Goal: Task Accomplishment & Management: Manage account settings

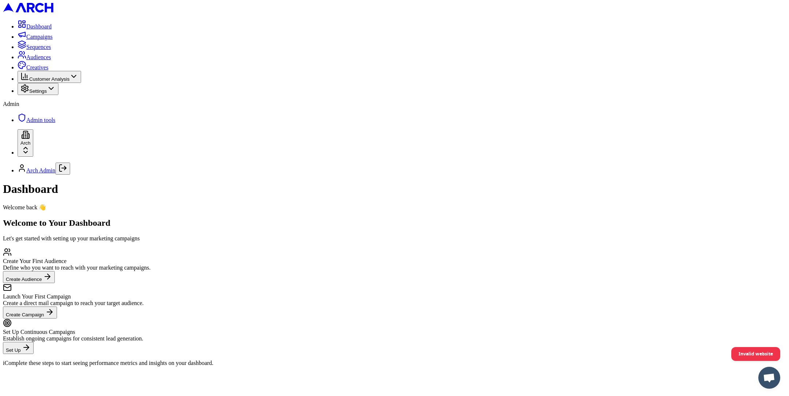
click at [40, 70] on span "Creatives" at bounding box center [37, 67] width 22 height 6
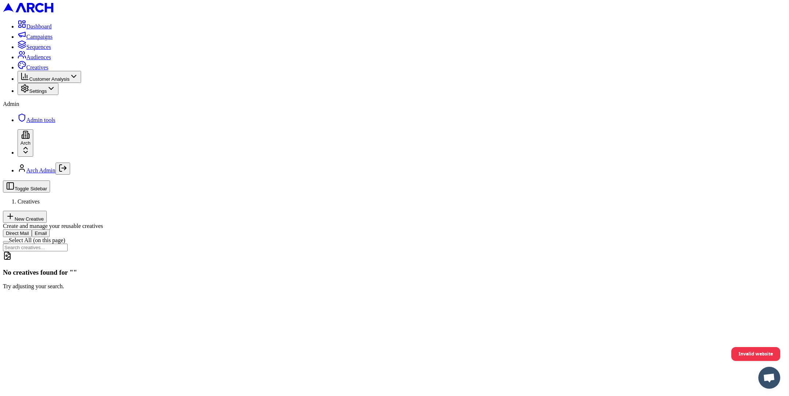
click at [50, 229] on button "Email" at bounding box center [41, 233] width 18 height 8
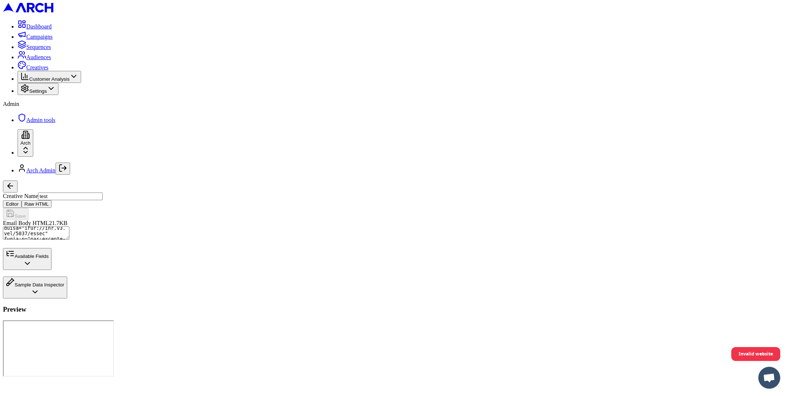
scroll to position [46, 0]
click at [69, 226] on textarea "Email Body HTML" at bounding box center [36, 232] width 66 height 13
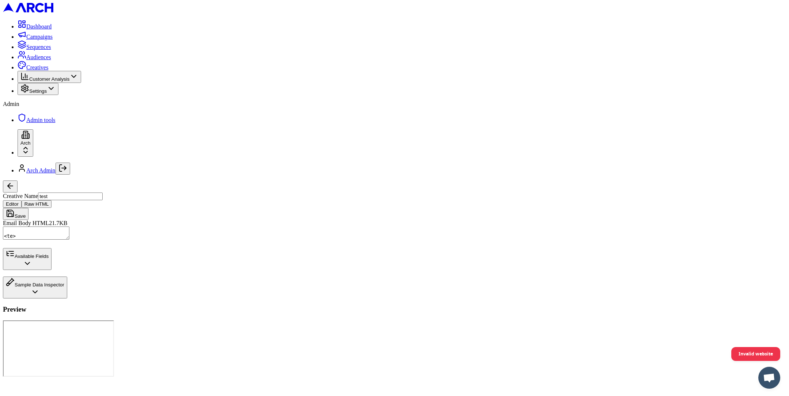
click at [51, 270] on button "Available Fields" at bounding box center [27, 259] width 49 height 22
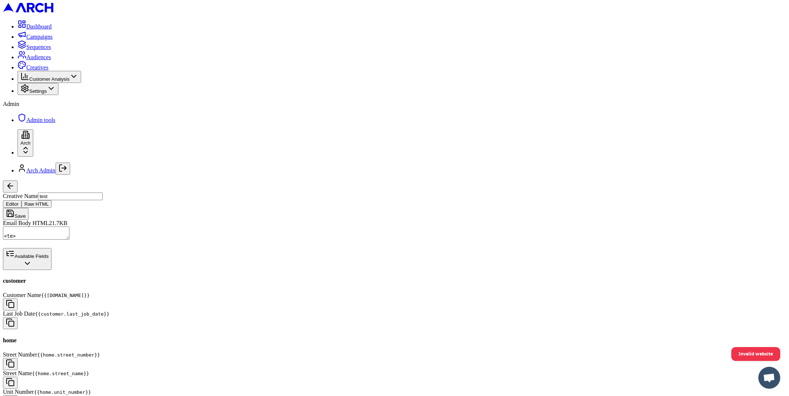
scroll to position [0, 0]
click at [18, 298] on button "button" at bounding box center [10, 304] width 15 height 12
click at [69, 226] on textarea "Email Body HTML" at bounding box center [36, 232] width 66 height 13
paste textarea "{{customer.name}}"
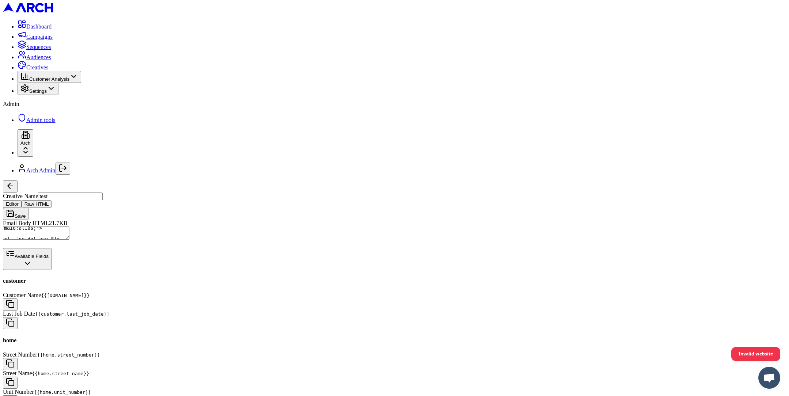
scroll to position [133, 0]
type textarea "<!DOCTYPE html PUBLIC "-//W3C//DTD XHTML 1.0 Transitional//EN" "http://www.w3.o…"
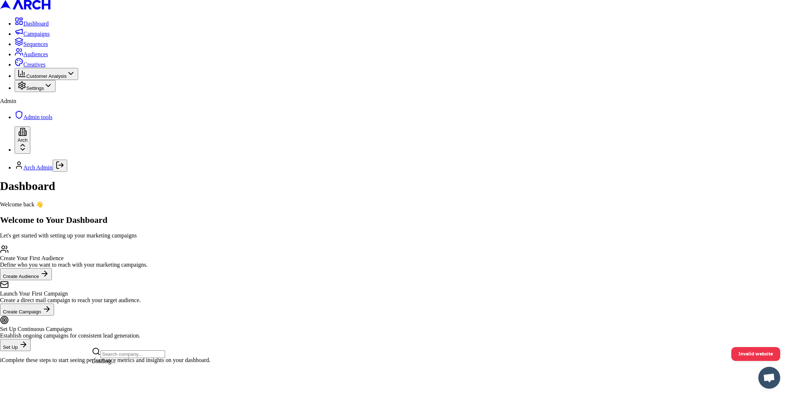
click at [84, 369] on html "Dashboard Campaigns Sequences Audiences Creatives Customer Analysis Settings Ad…" at bounding box center [394, 184] width 789 height 369
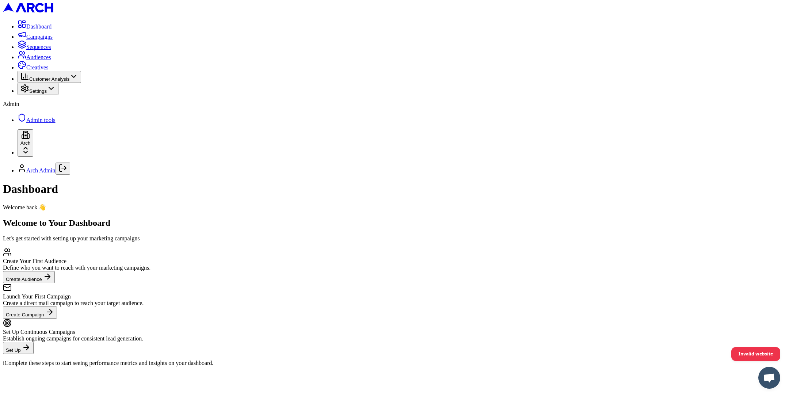
click at [119, 307] on div "Dashboard Welcome back 👋 Welcome to Your Dashboard Let's get started with setti…" at bounding box center [394, 274] width 783 height 184
click at [67, 172] on icon "Log out" at bounding box center [62, 168] width 9 height 9
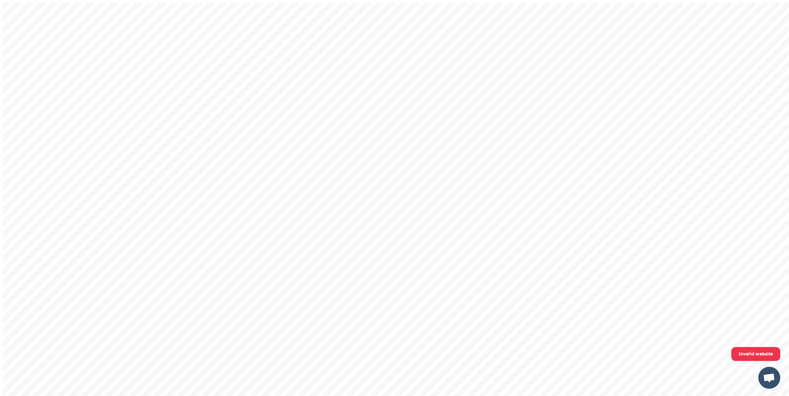
type input "[EMAIL_ADDRESS][DOMAIN_NAME]"
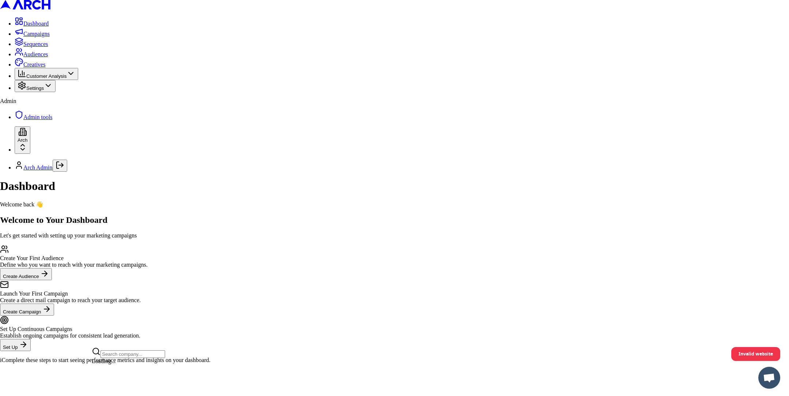
click at [80, 369] on html "Dashboard Campaigns Sequences Audiences Creatives Customer Analysis Settings Ad…" at bounding box center [394, 184] width 789 height 369
click at [85, 369] on html "Dashboard Campaigns Sequences Audiences Creatives Customer Analysis Settings Ad…" at bounding box center [394, 184] width 789 height 369
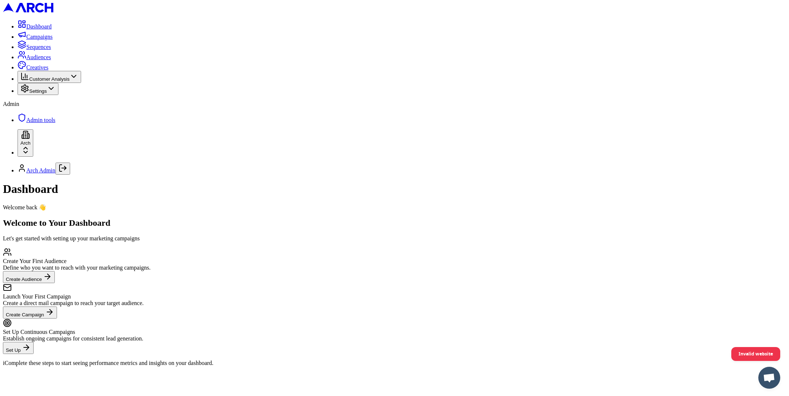
click at [67, 172] on icon "Log out" at bounding box center [62, 168] width 9 height 9
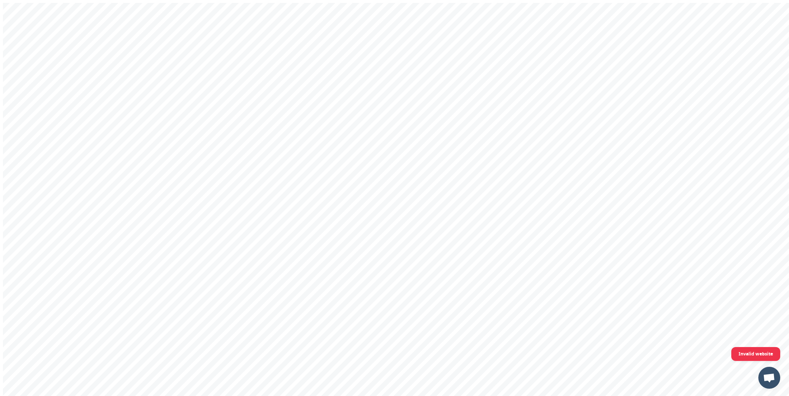
type input "[PERSON_NAME][EMAIL_ADDRESS][DOMAIN_NAME]"
